Goal: Transaction & Acquisition: Download file/media

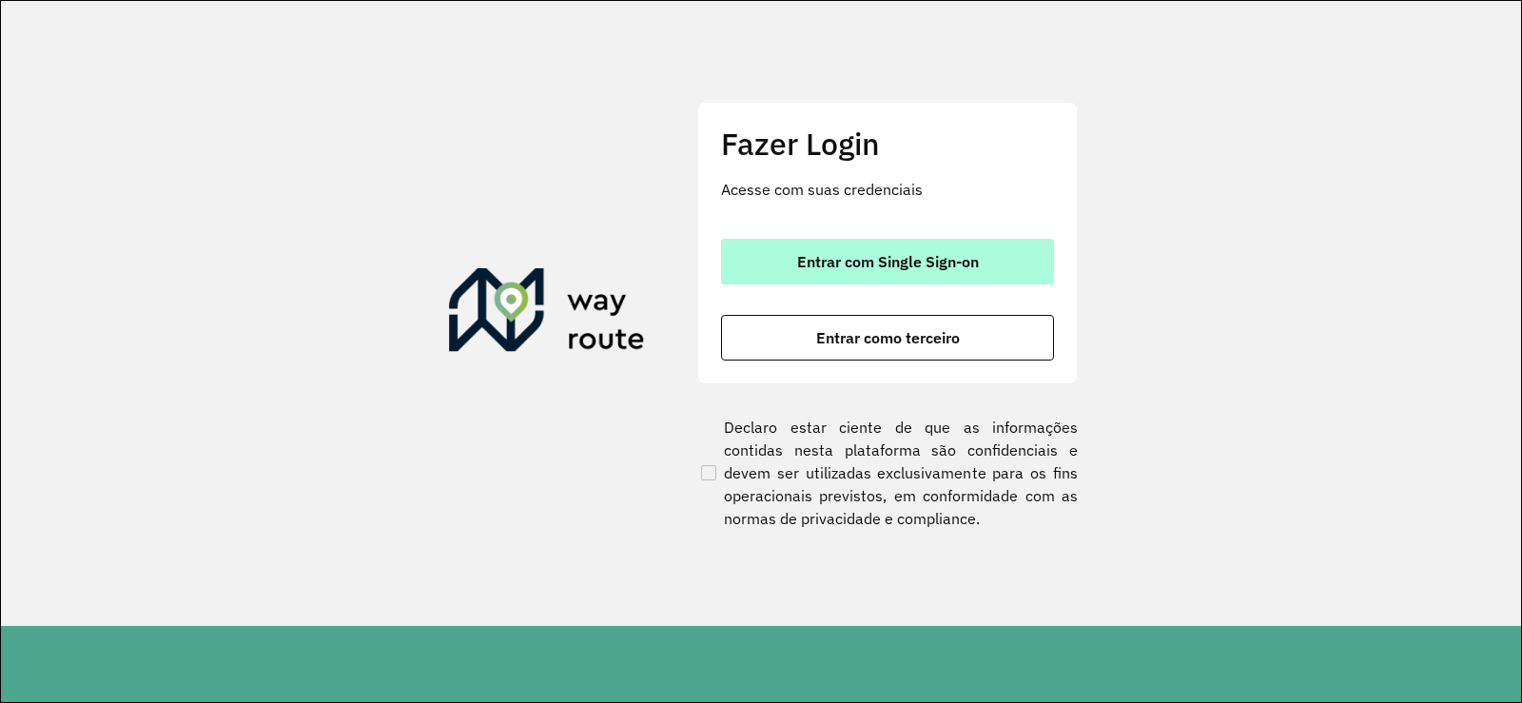
click at [836, 245] on button "Entrar com Single Sign-on" at bounding box center [887, 262] width 333 height 46
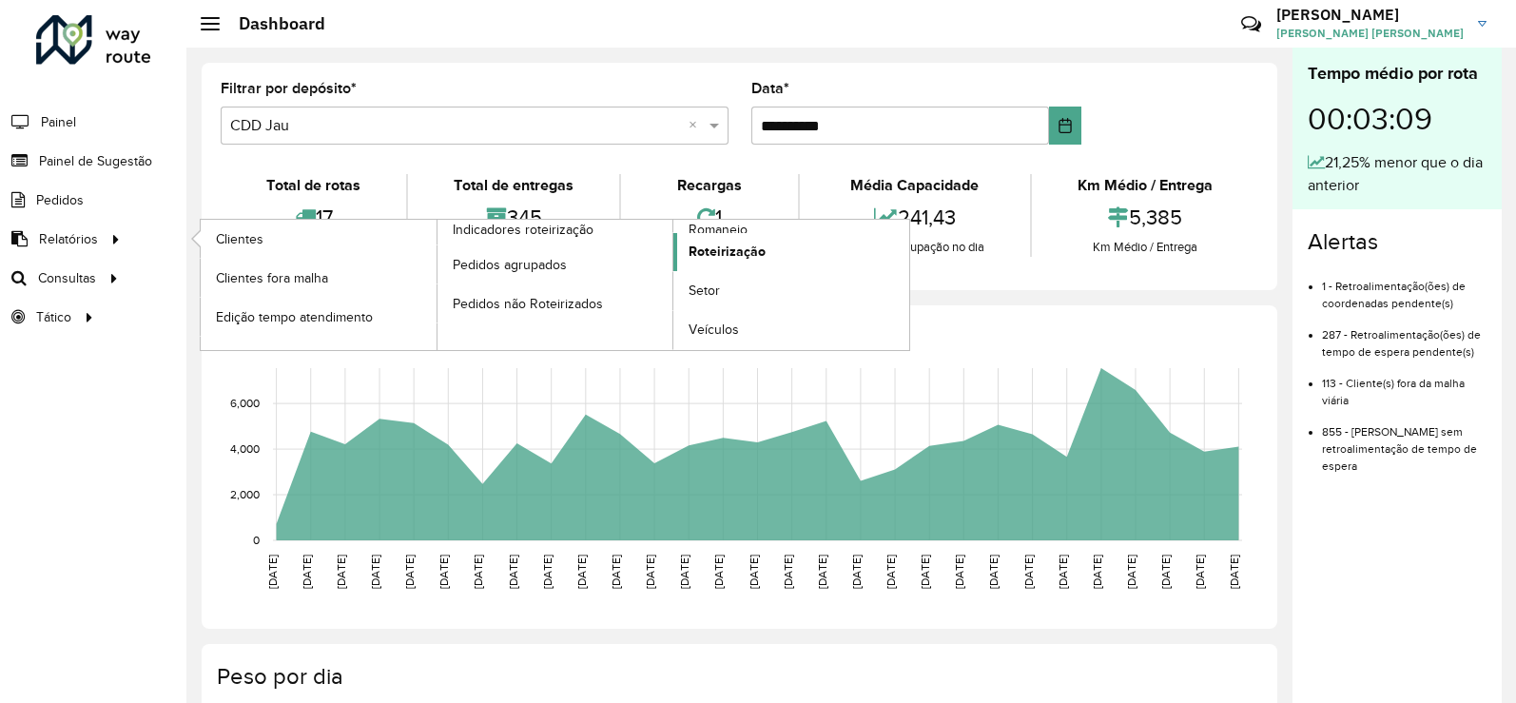
click at [730, 233] on link "Roteirização" at bounding box center [791, 252] width 236 height 38
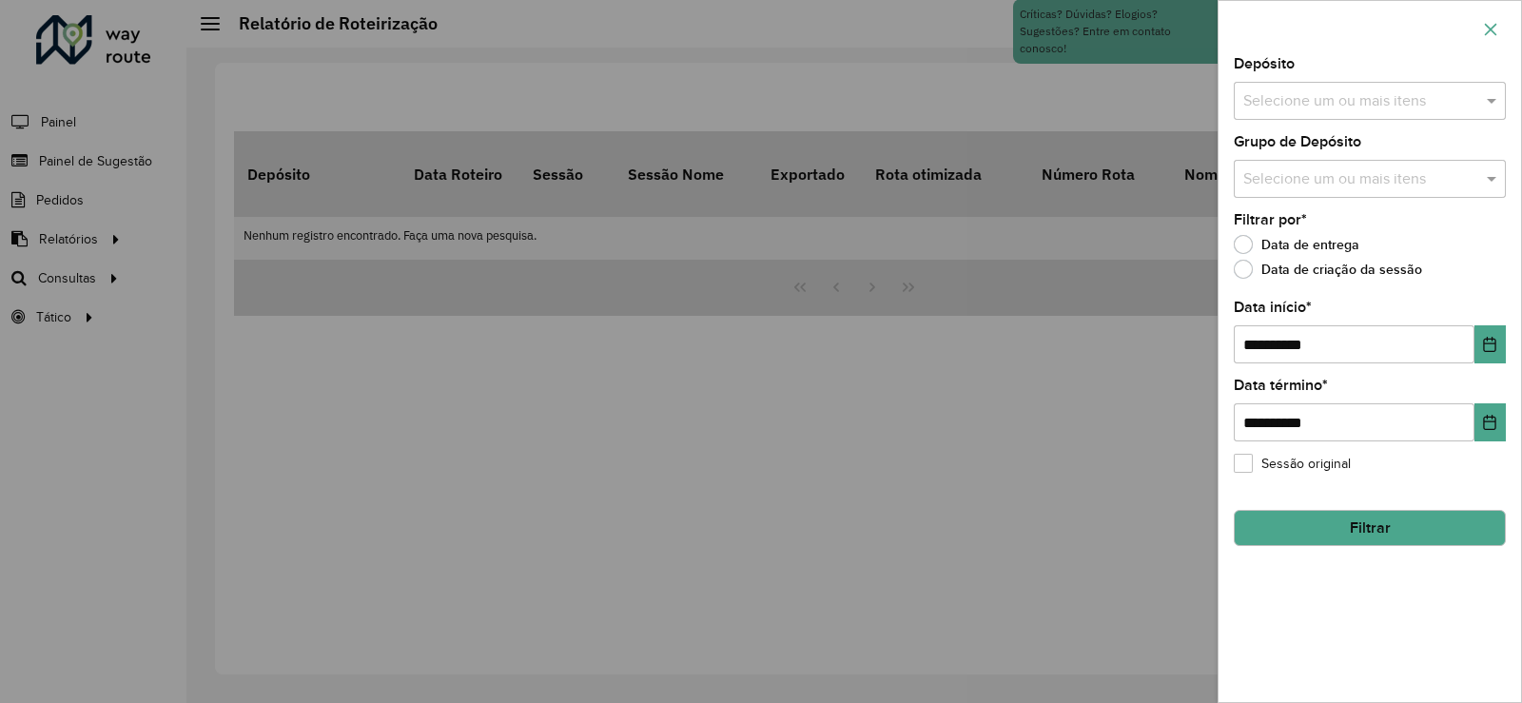
click at [1493, 19] on button "button" at bounding box center [1490, 29] width 30 height 30
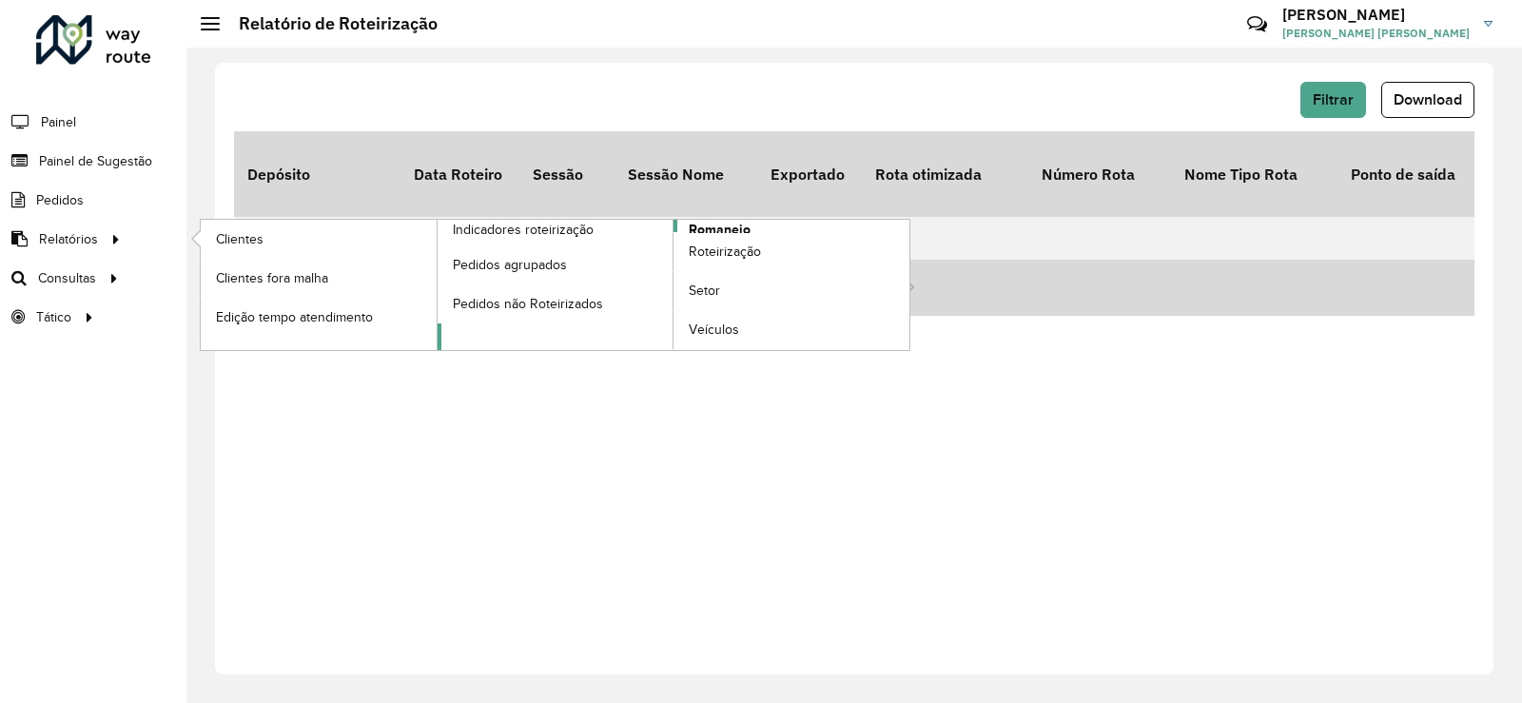
click at [689, 227] on span "Romaneio" at bounding box center [720, 230] width 62 height 20
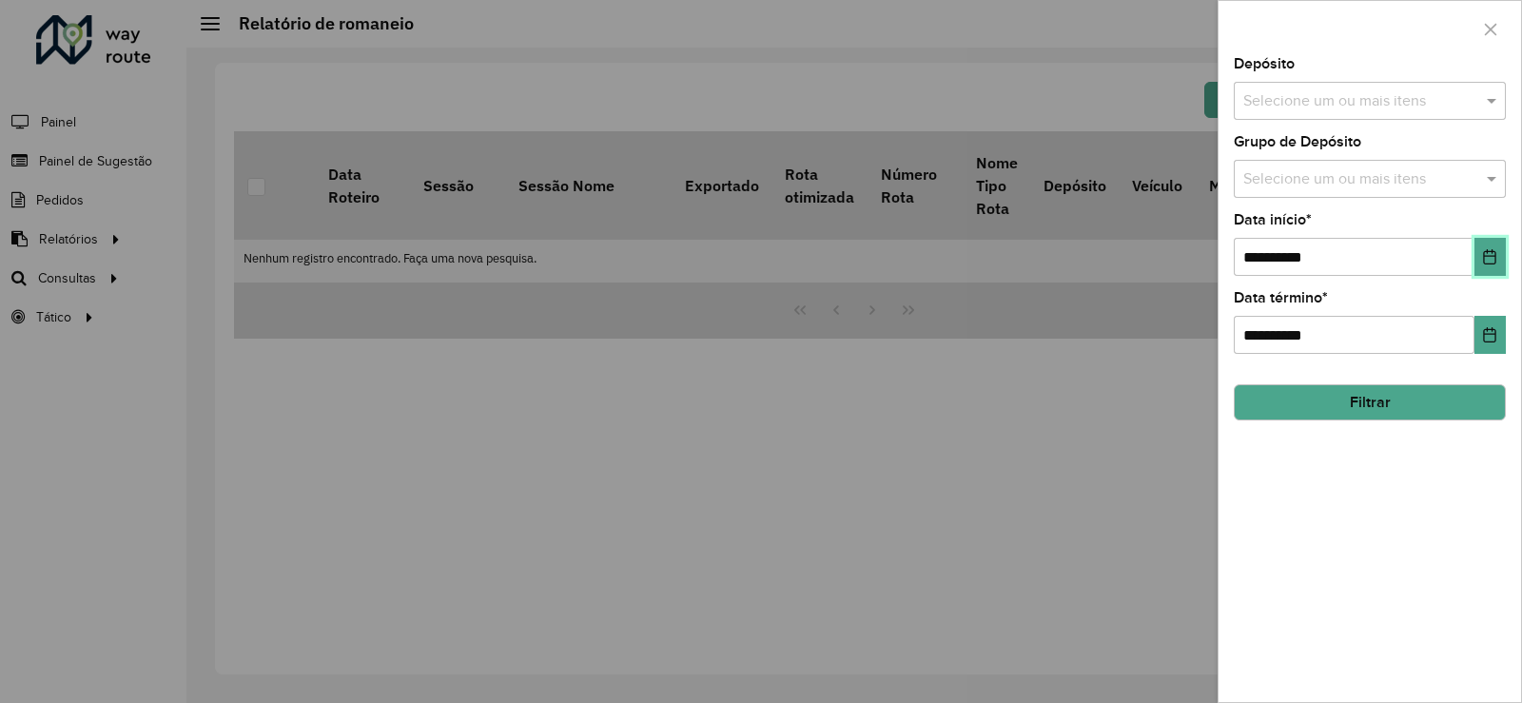
click at [1489, 270] on button "Choose Date" at bounding box center [1489, 257] width 31 height 38
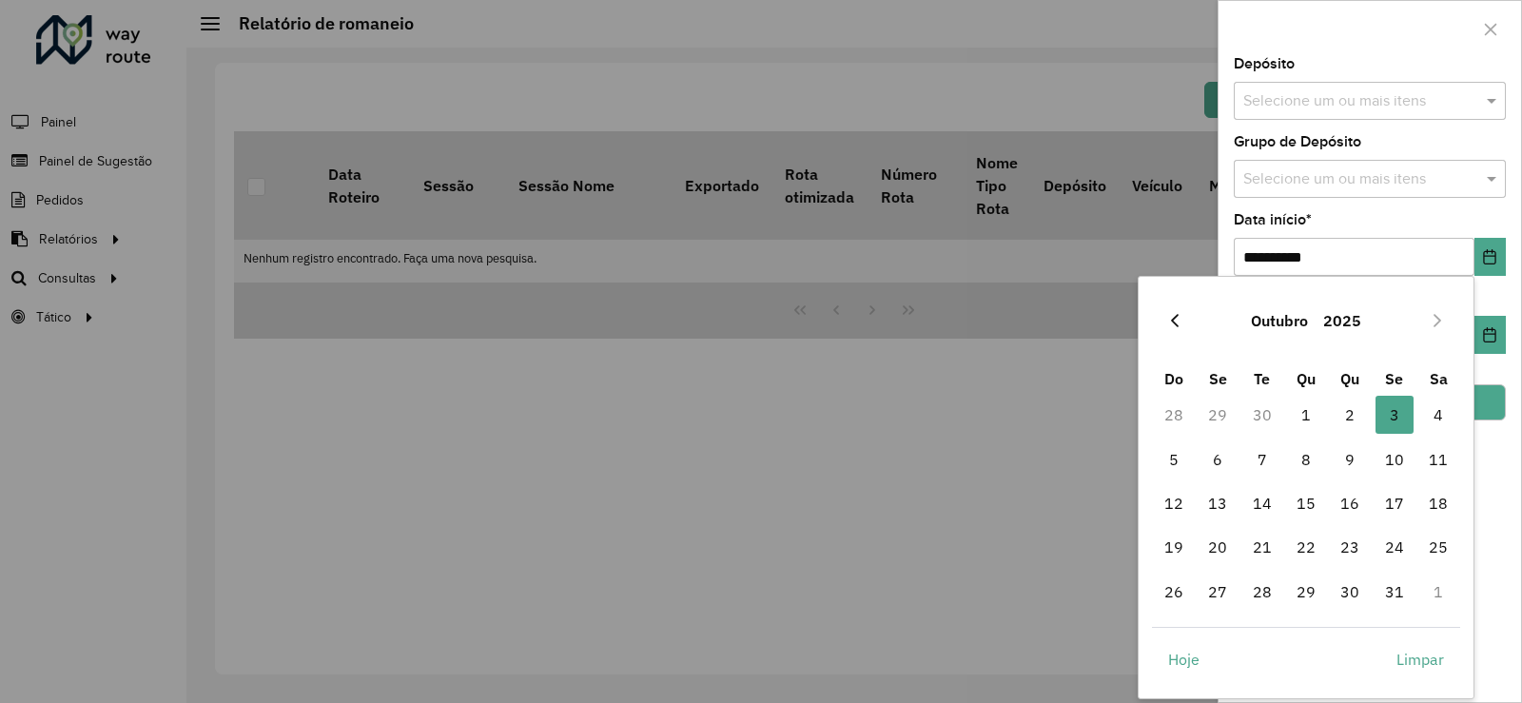
click at [1177, 331] on button "Previous Month" at bounding box center [1174, 320] width 30 height 30
click at [1224, 414] on span "1" at bounding box center [1217, 415] width 38 height 38
type input "**********"
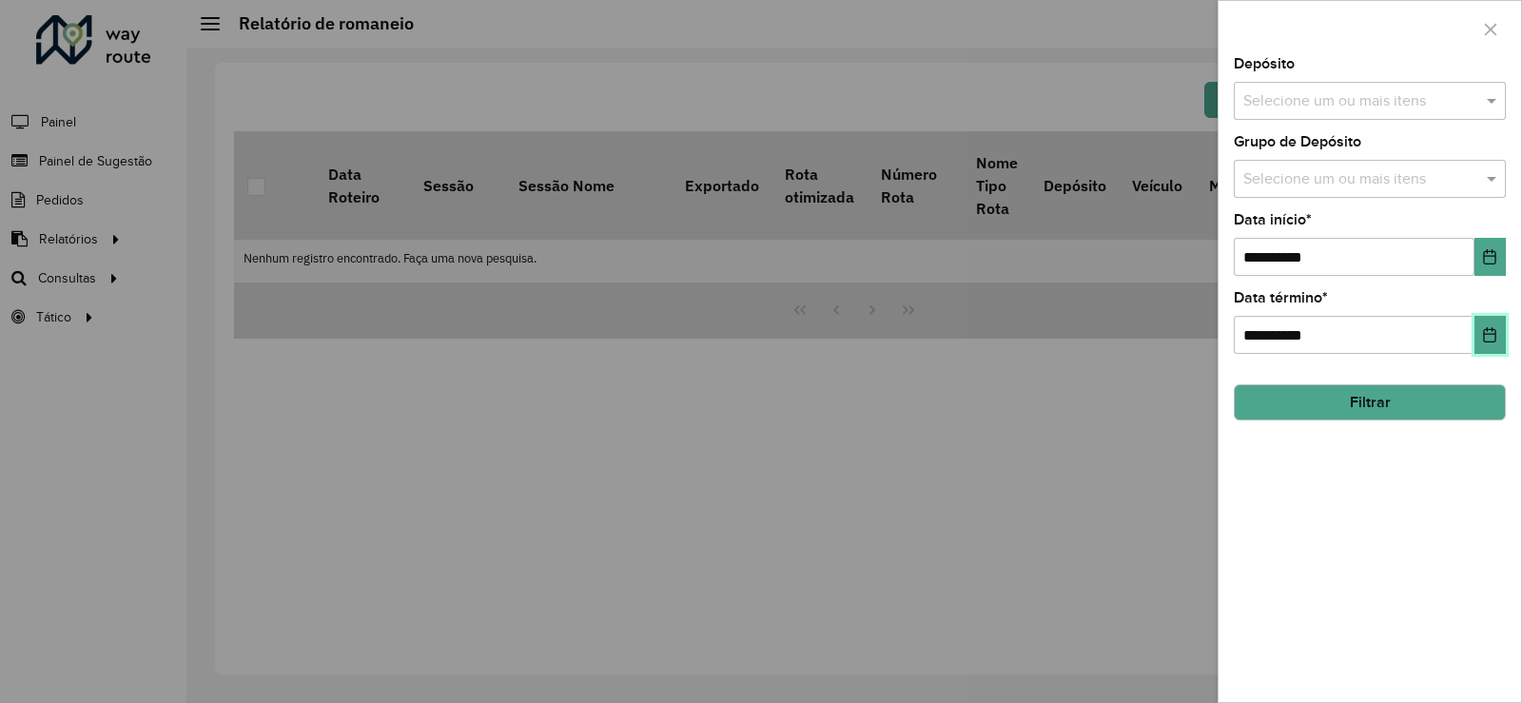
click at [1484, 339] on icon "Choose Date" at bounding box center [1490, 334] width 12 height 15
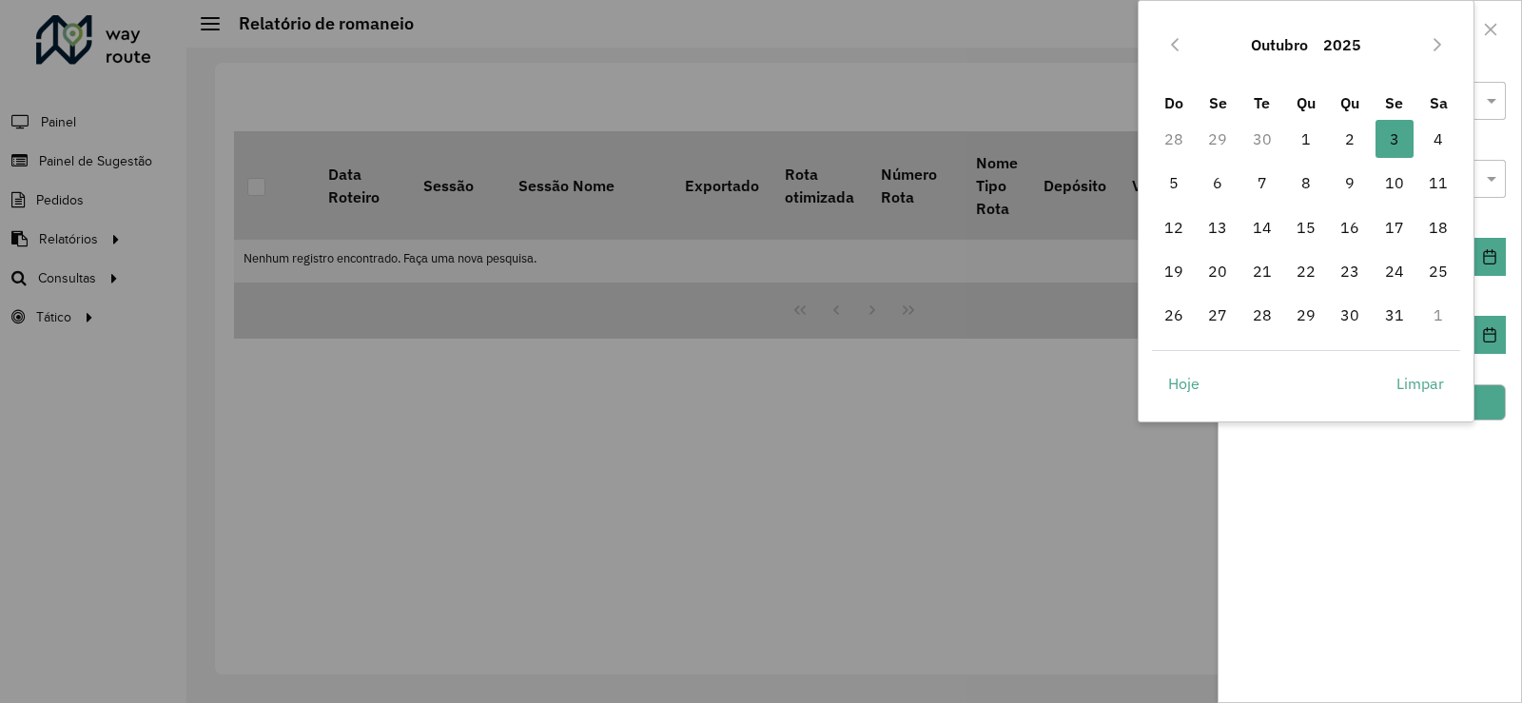
click at [1175, 61] on div "Outubro 2025" at bounding box center [1306, 44] width 309 height 61
click at [1172, 46] on icon "Previous Month" at bounding box center [1175, 44] width 8 height 13
click at [1265, 325] on span "30" at bounding box center [1262, 315] width 38 height 38
type input "**********"
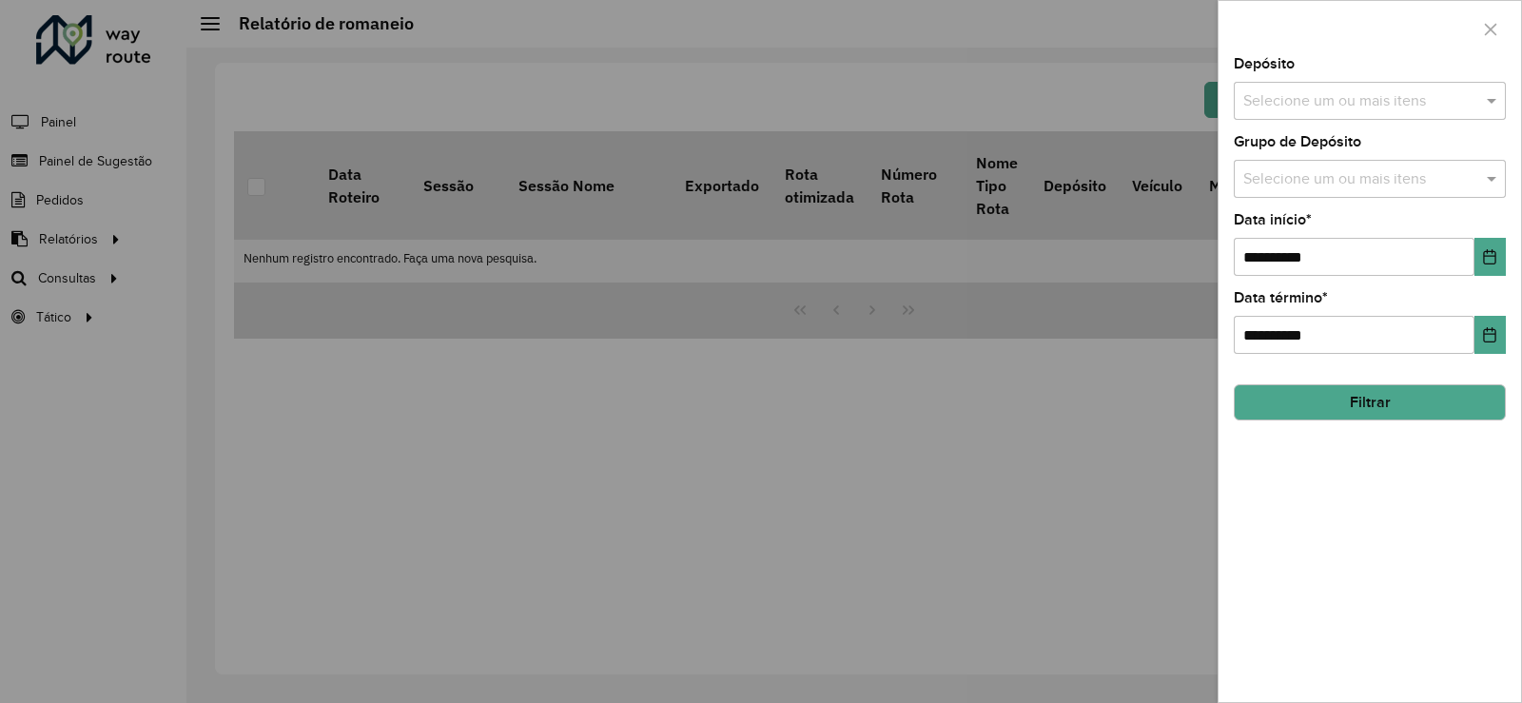
click at [1330, 538] on div "**********" at bounding box center [1369, 379] width 302 height 645
click at [1327, 90] on input "text" at bounding box center [1359, 101] width 243 height 23
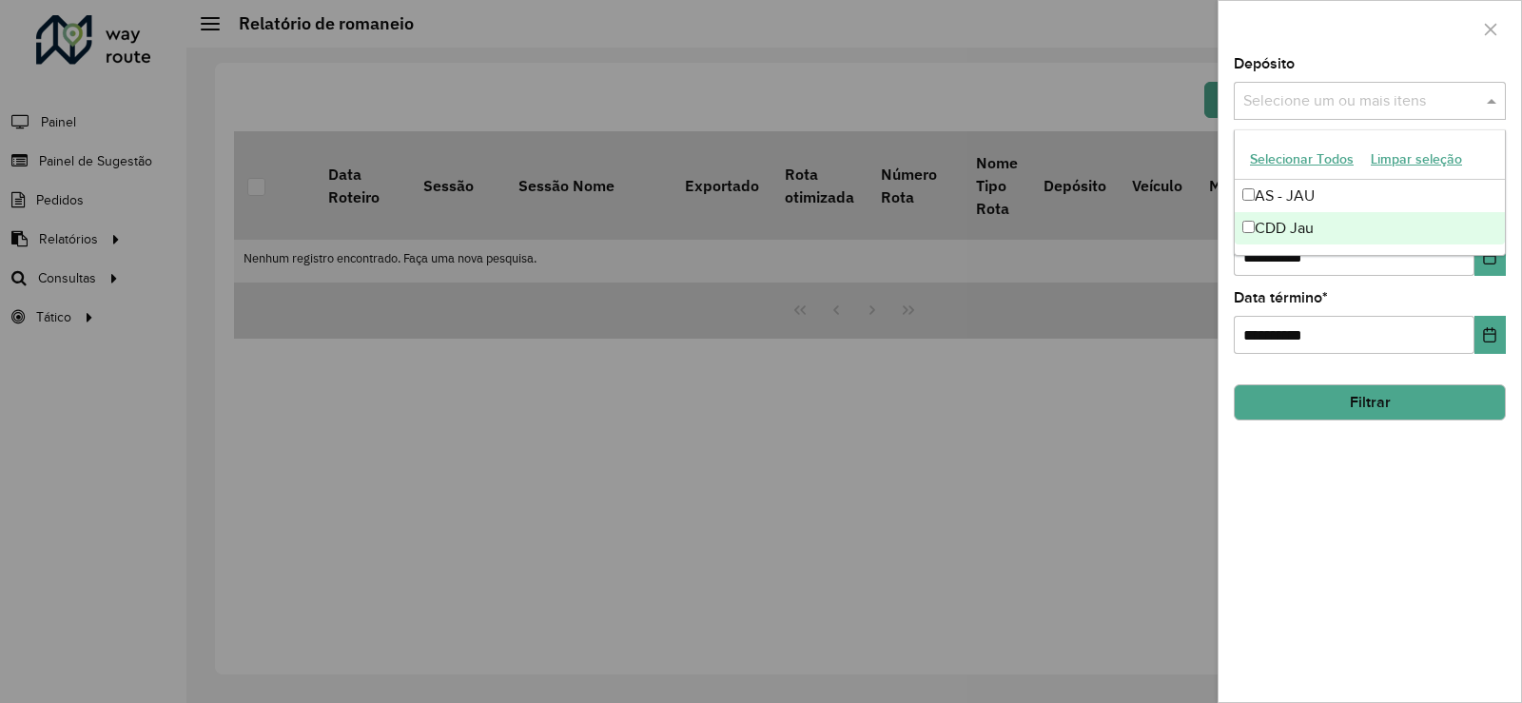
click at [1283, 221] on div "CDD Jau" at bounding box center [1370, 228] width 270 height 32
click at [1380, 417] on button "Filtrar" at bounding box center [1370, 402] width 272 height 36
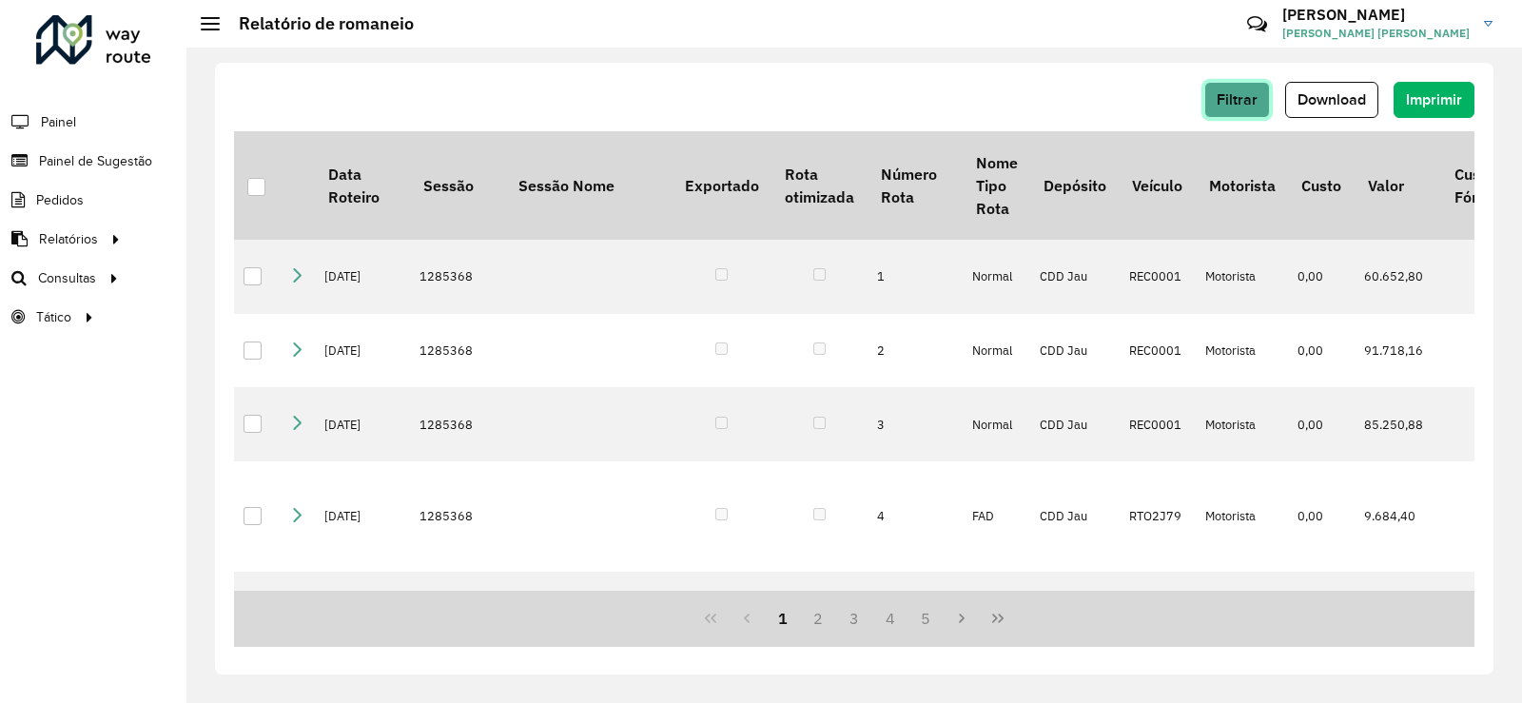
click at [1211, 99] on button "Filtrar" at bounding box center [1237, 100] width 66 height 36
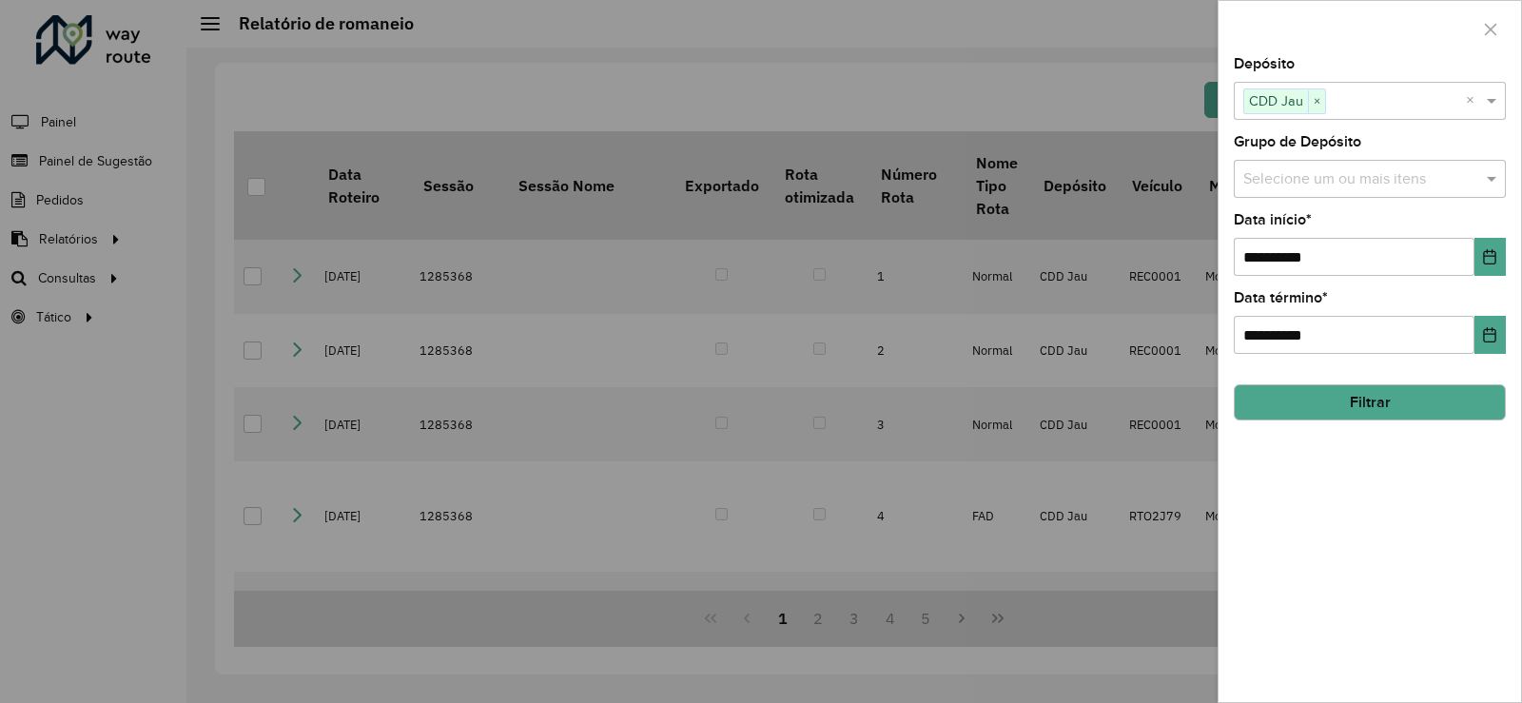
click at [1392, 385] on button "Filtrar" at bounding box center [1370, 402] width 272 height 36
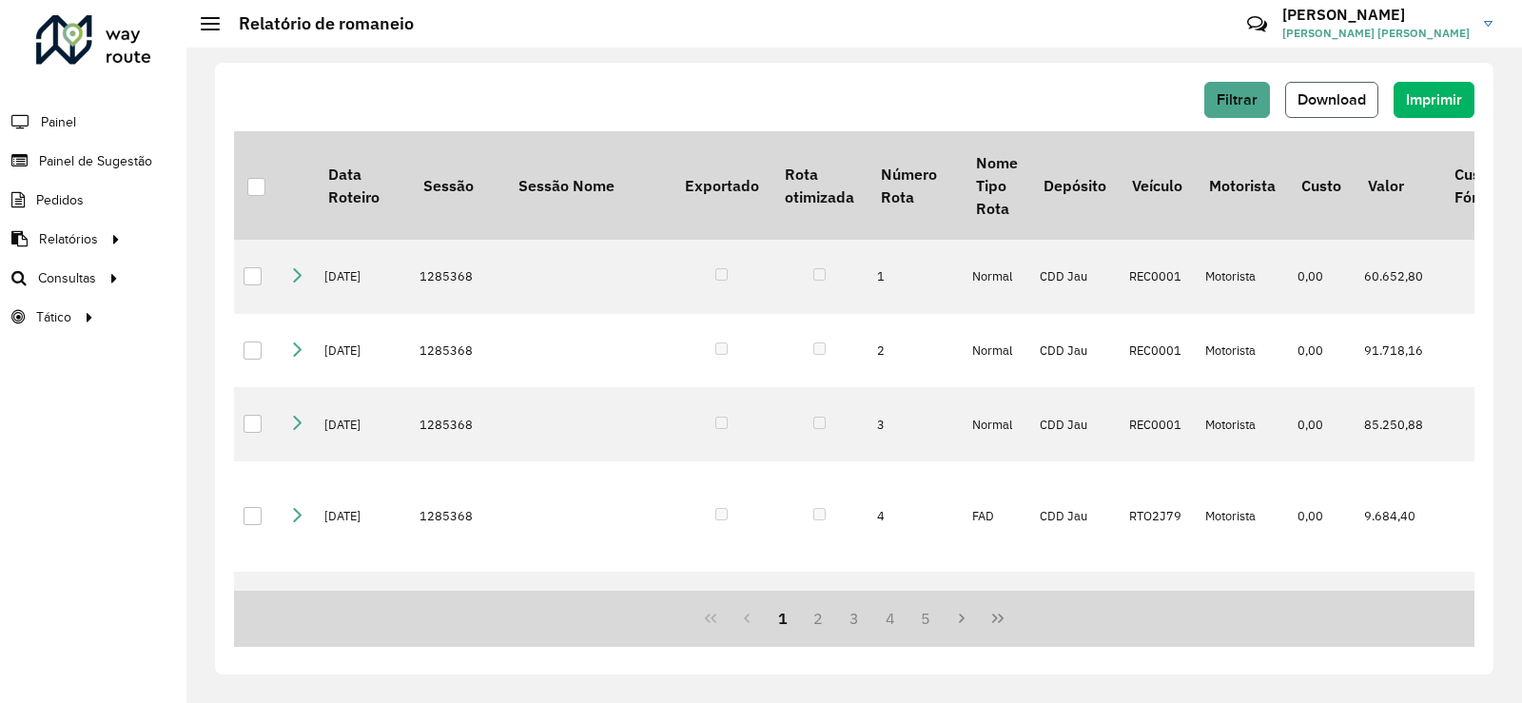
click at [1367, 97] on button "Download" at bounding box center [1331, 100] width 93 height 36
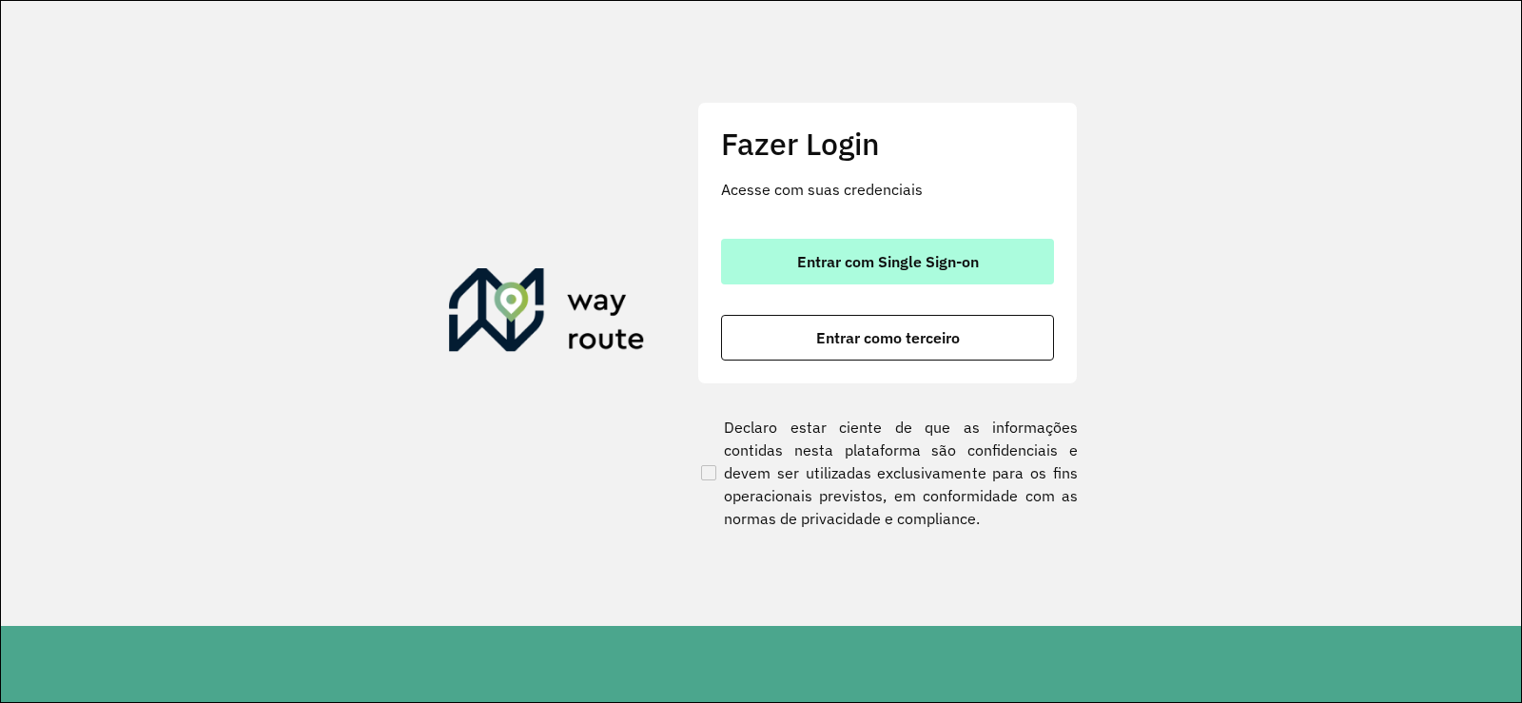
click at [861, 276] on button "Entrar com Single Sign-on" at bounding box center [887, 262] width 333 height 46
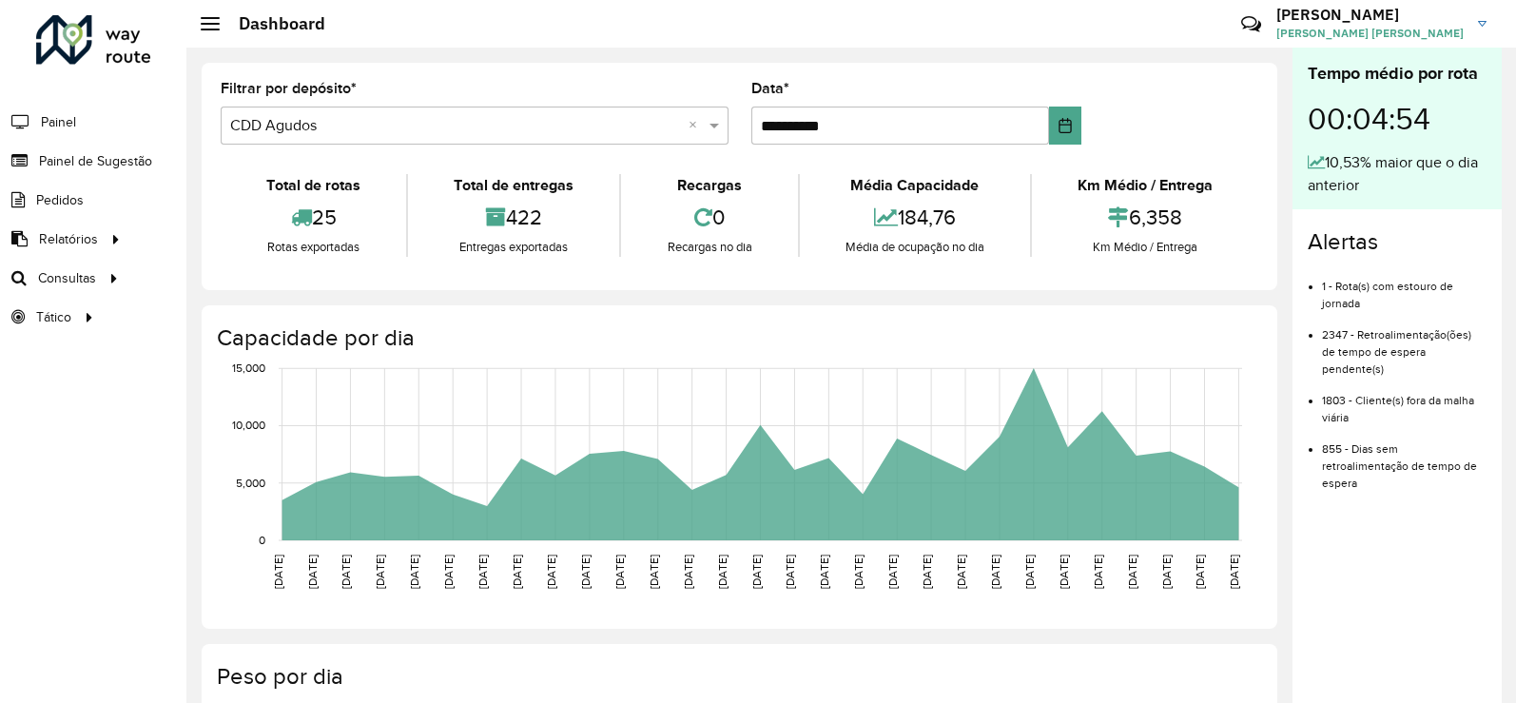
click at [302, 144] on div "Selecione um depósito × CDD Agudos ×" at bounding box center [475, 126] width 508 height 38
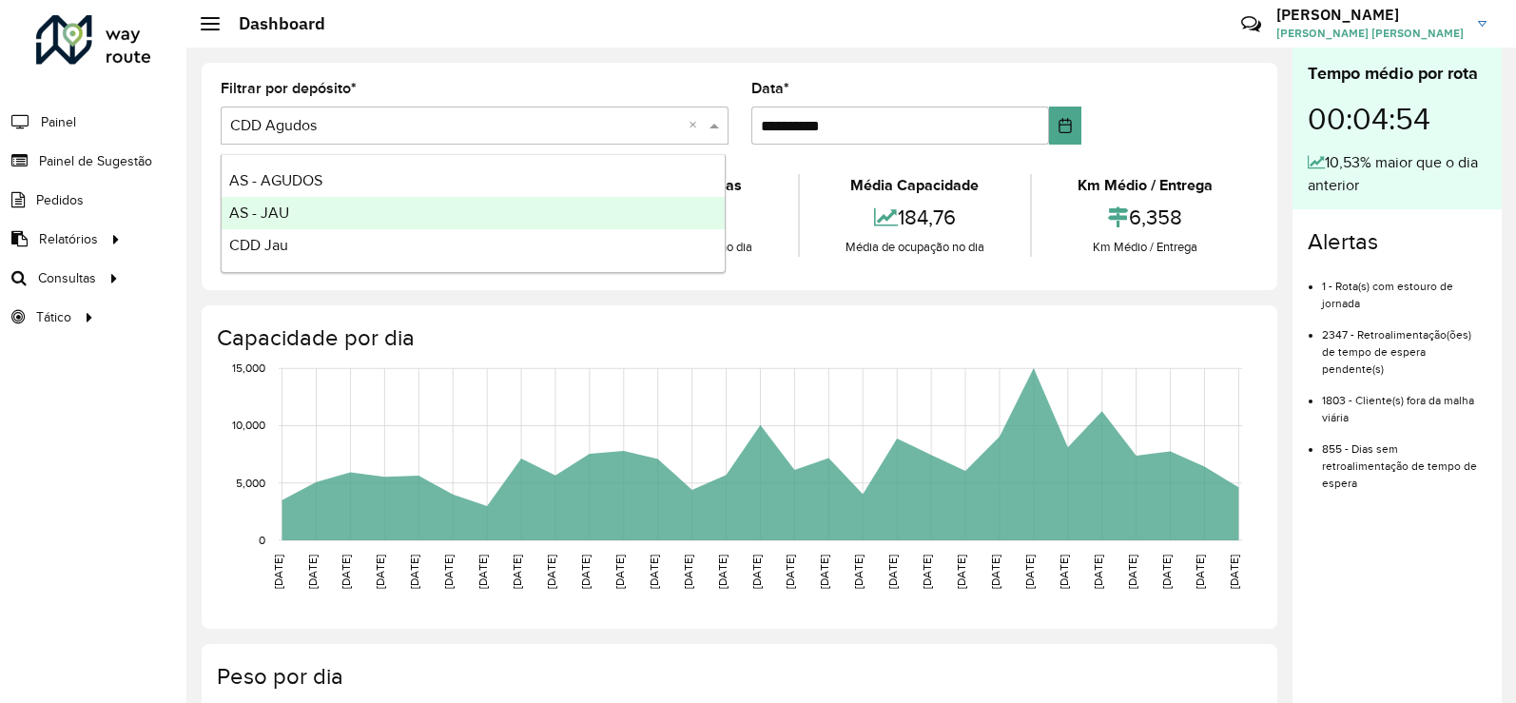
click at [303, 222] on div "AS - JAU" at bounding box center [473, 213] width 503 height 32
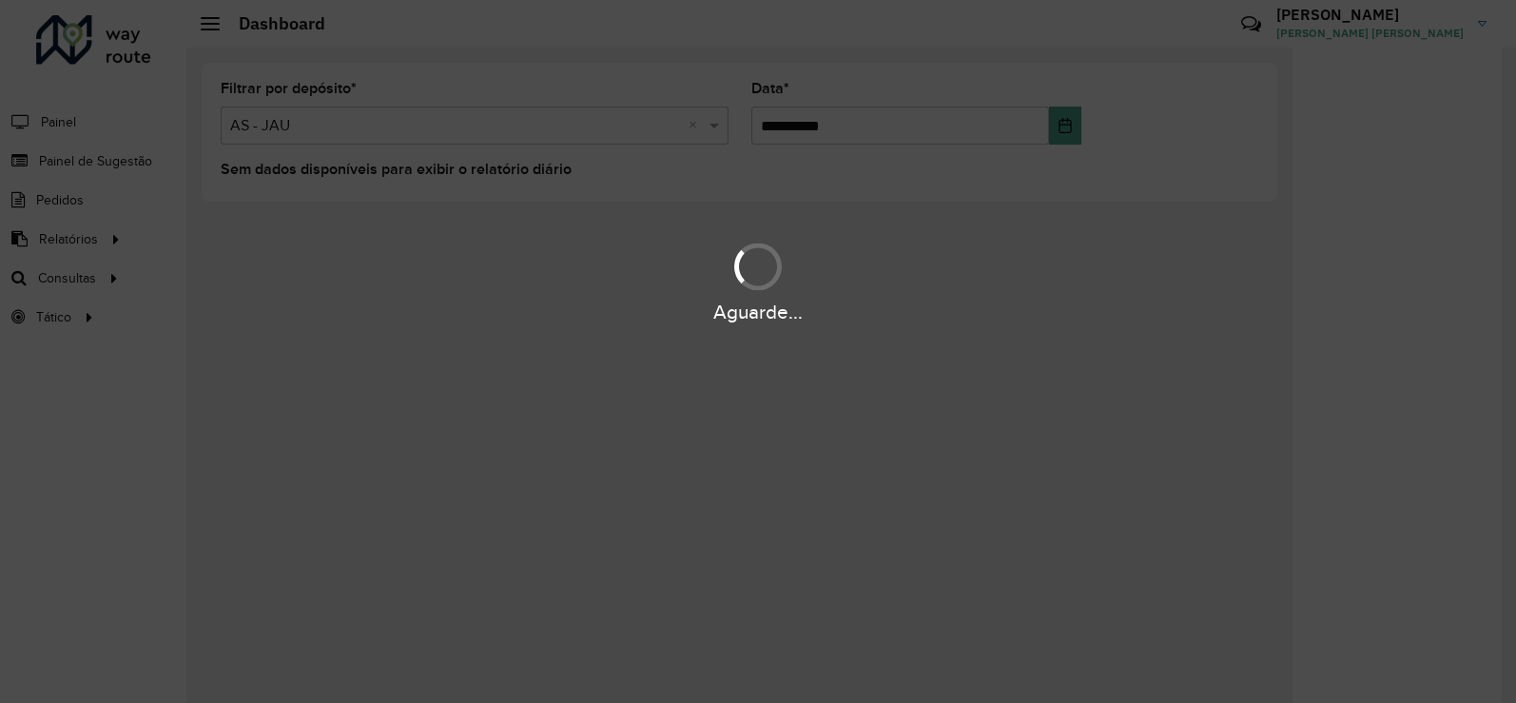
click at [339, 93] on hb-app "**********" at bounding box center [758, 351] width 1516 height 703
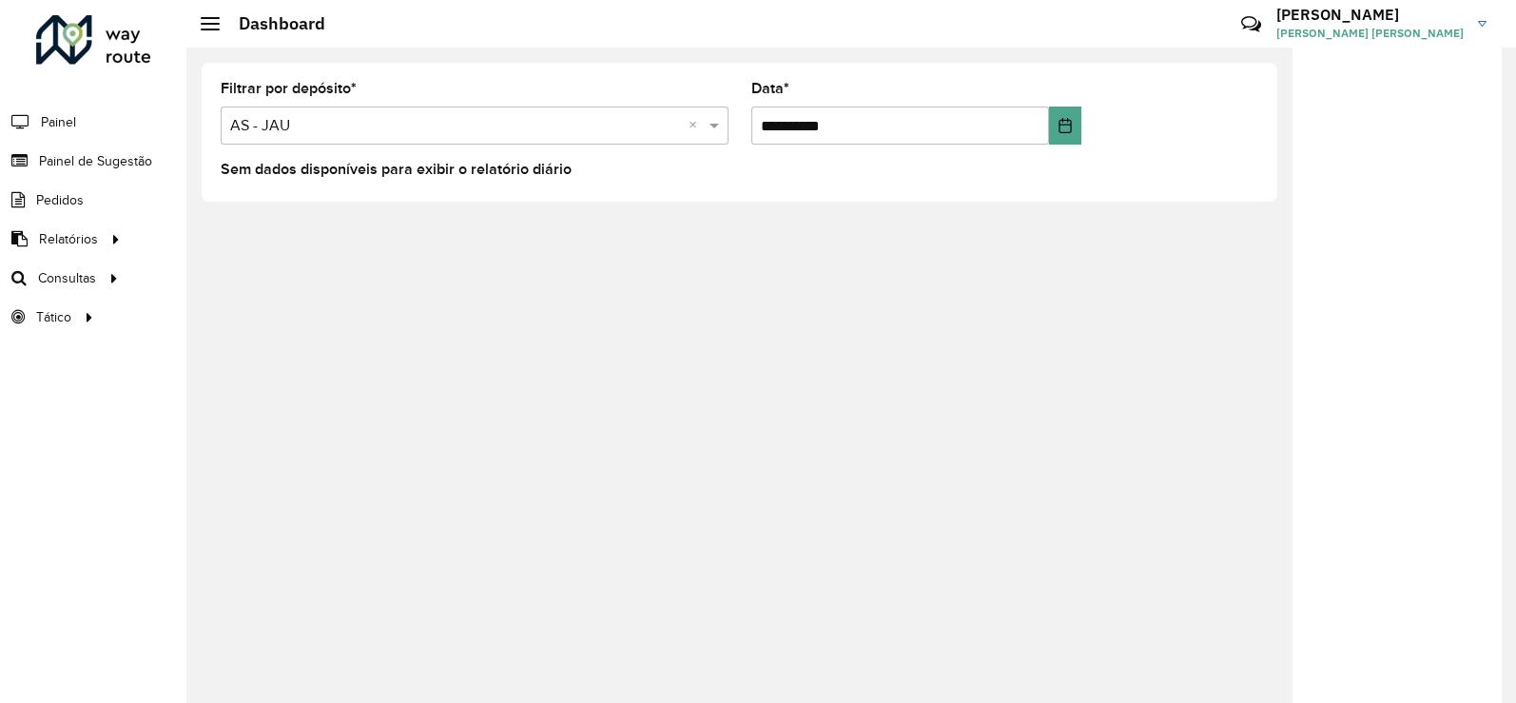
click at [326, 115] on input "text" at bounding box center [455, 126] width 451 height 23
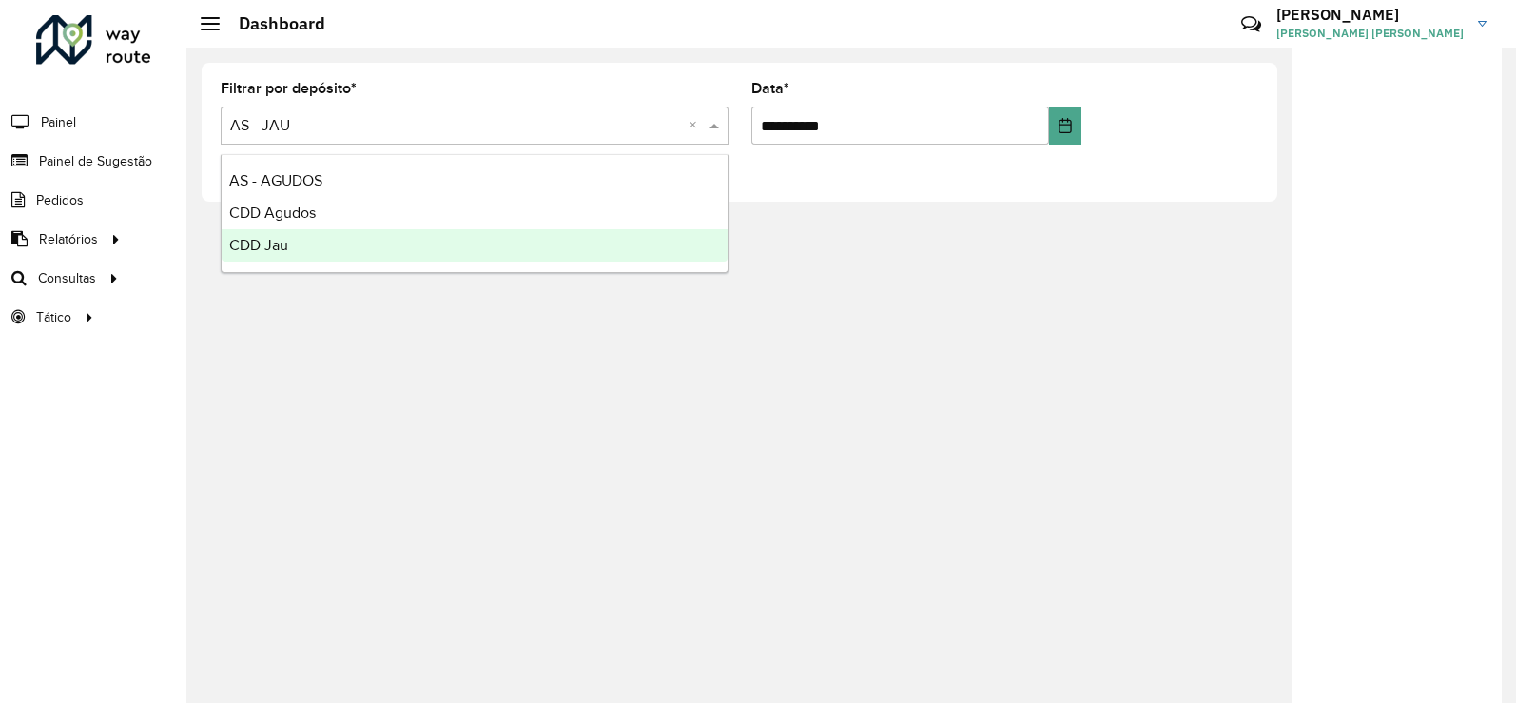
click at [296, 240] on div "CDD Jau" at bounding box center [475, 245] width 506 height 32
